Goal: Find specific page/section: Find specific page/section

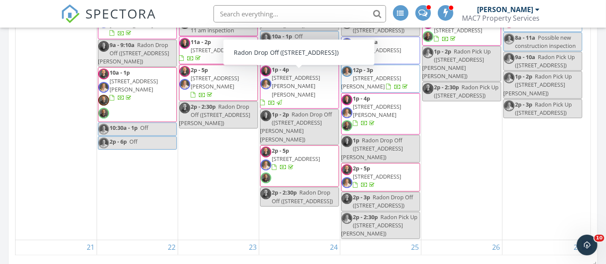
scroll to position [383, 0]
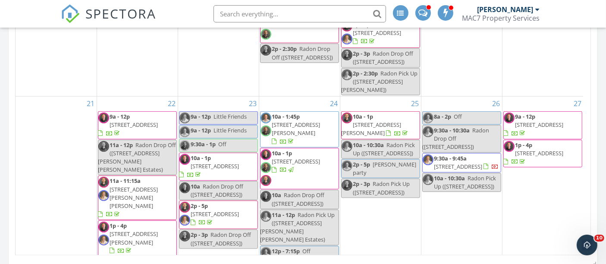
click at [473, 170] on span "[STREET_ADDRESS]" at bounding box center [458, 167] width 48 height 8
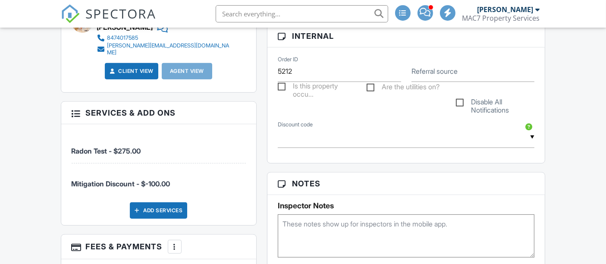
scroll to position [431, 0]
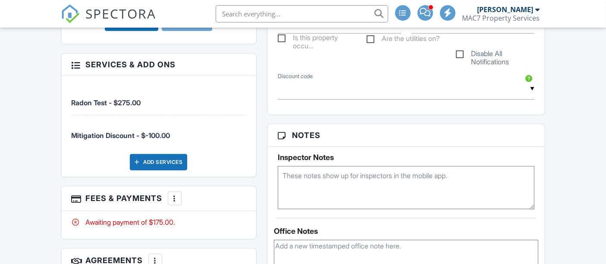
click at [174, 202] on div at bounding box center [174, 198] width 9 height 9
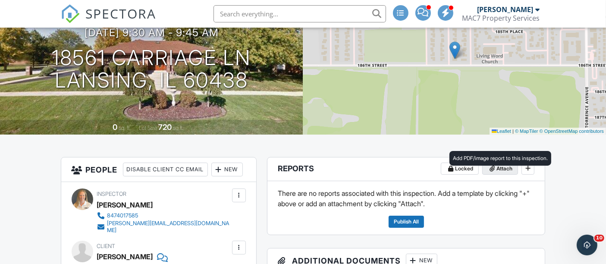
scroll to position [0, 0]
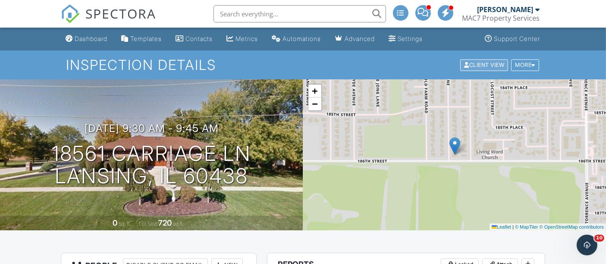
click at [476, 66] on div "Client View" at bounding box center [484, 65] width 48 height 12
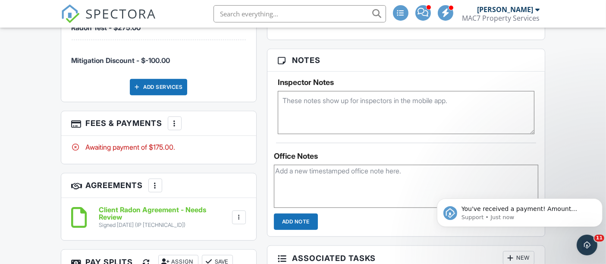
scroll to position [527, 0]
